Goal: Information Seeking & Learning: Learn about a topic

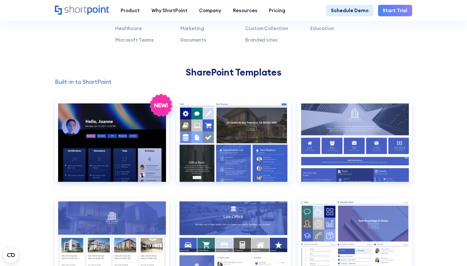
scroll to position [461, 0]
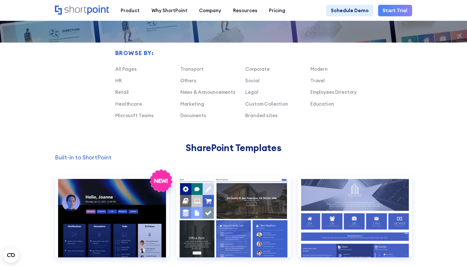
scroll to position [439, 0]
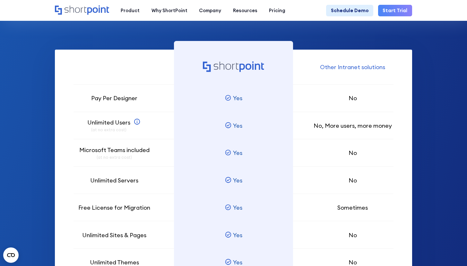
scroll to position [354, 0]
